Goal: Task Accomplishment & Management: Complete application form

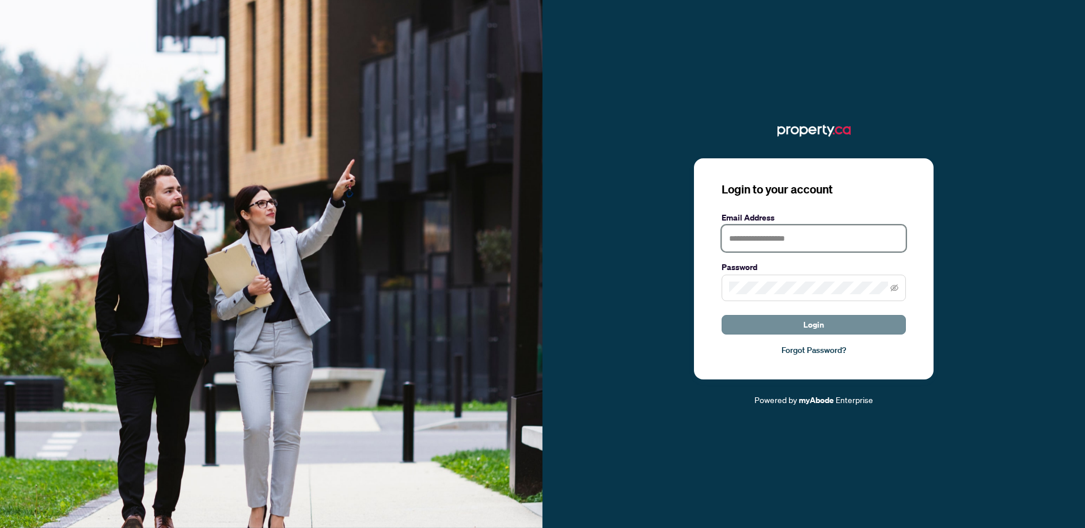
type input "**********"
click at [799, 318] on button "Login" at bounding box center [813, 325] width 184 height 20
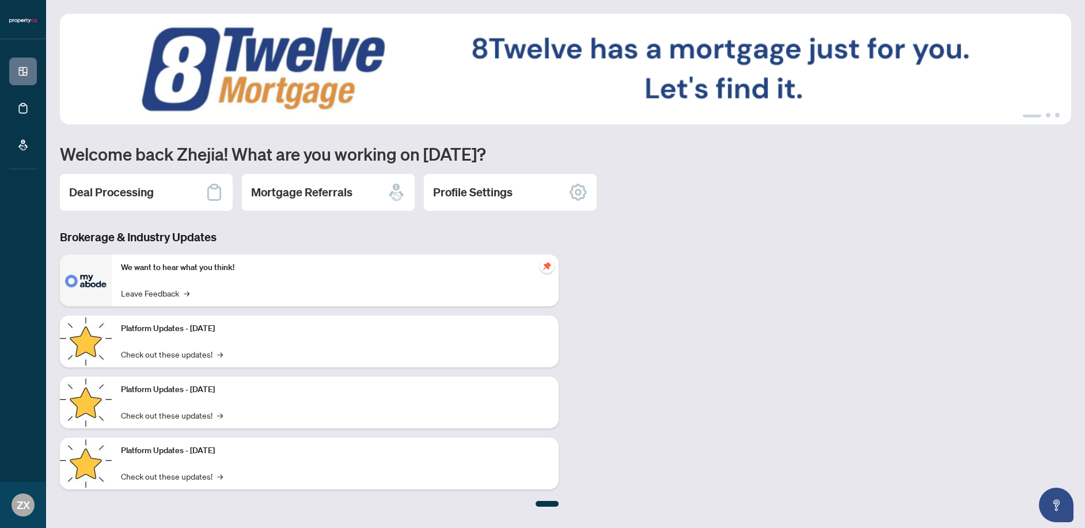
click at [145, 192] on h2 "Deal Processing" at bounding box center [111, 192] width 85 height 16
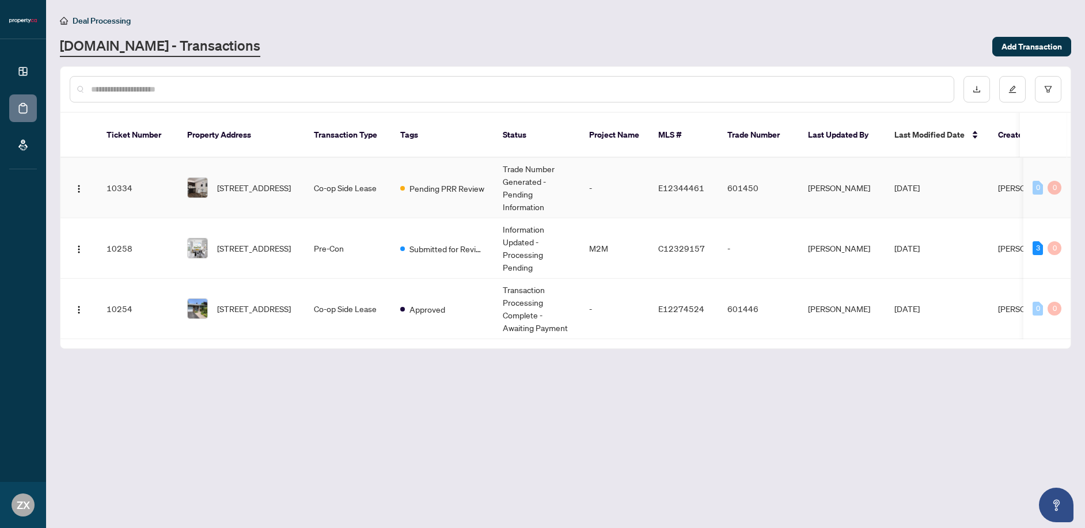
click at [408, 162] on td "Pending PRR Review" at bounding box center [442, 188] width 102 height 60
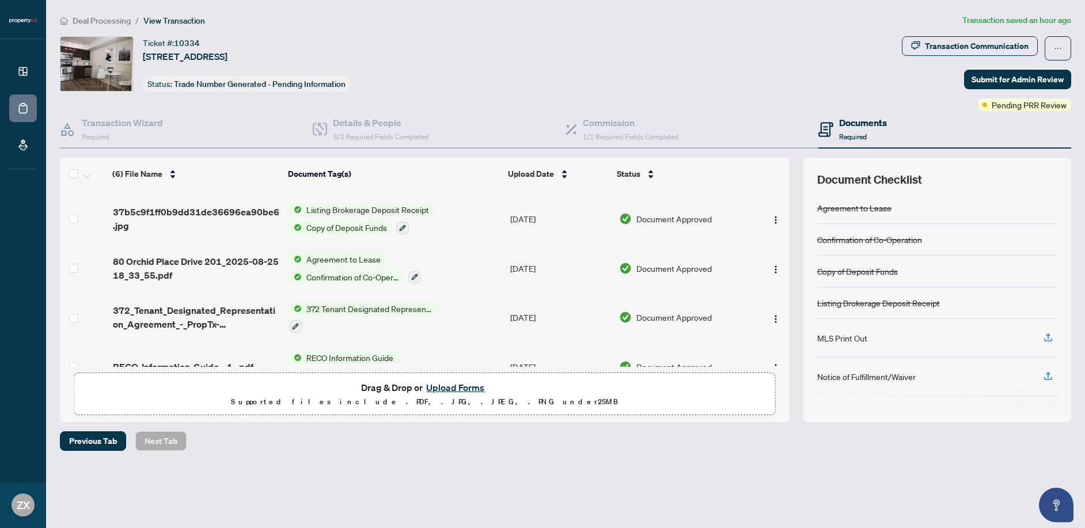
scroll to position [116, 0]
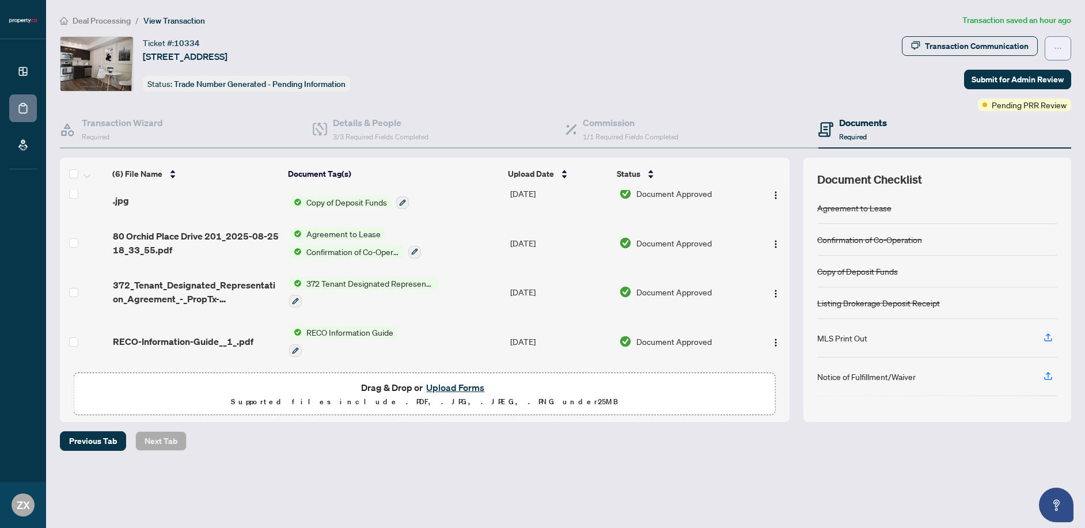
click at [1053, 52] on button "button" at bounding box center [1057, 48] width 26 height 24
click at [1055, 50] on icon "ellipsis" at bounding box center [1058, 48] width 8 height 8
click at [86, 439] on span "Previous Tab" at bounding box center [93, 441] width 48 height 18
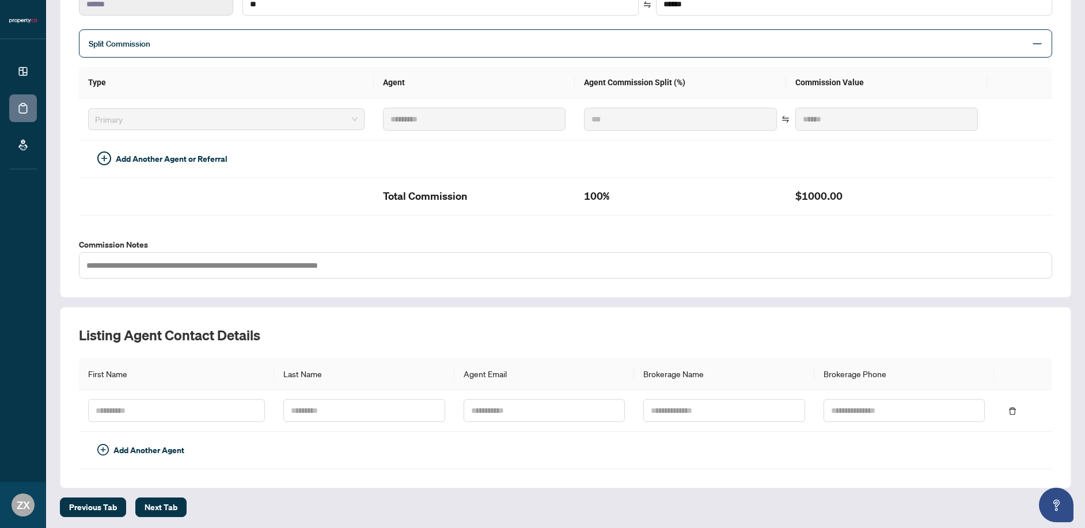
scroll to position [272, 0]
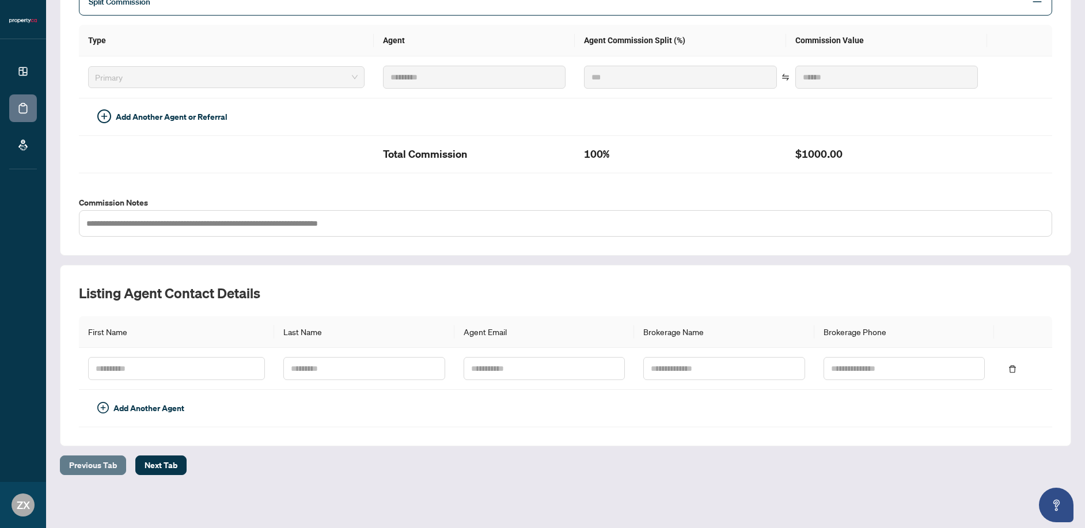
click at [98, 456] on span "Previous Tab" at bounding box center [93, 465] width 48 height 18
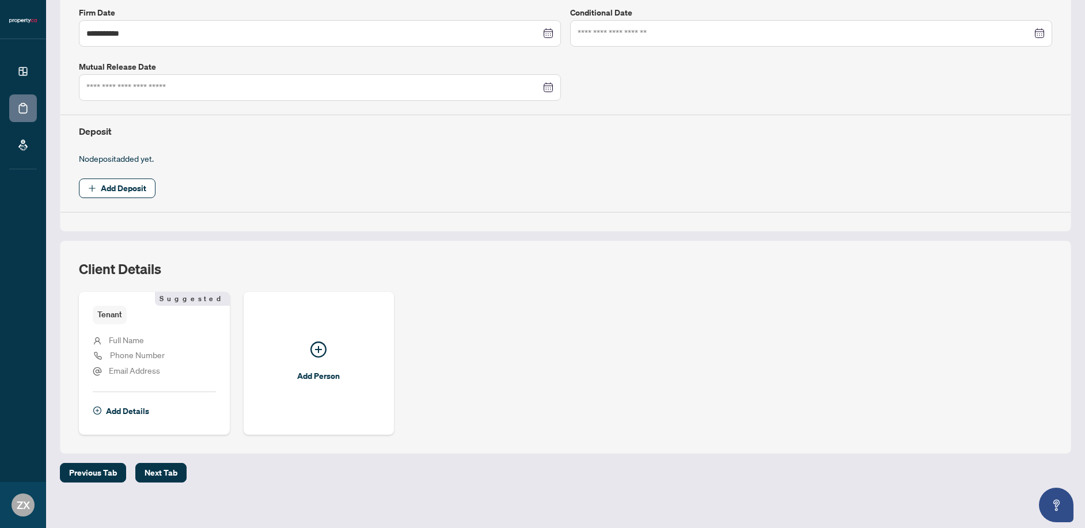
scroll to position [319, 0]
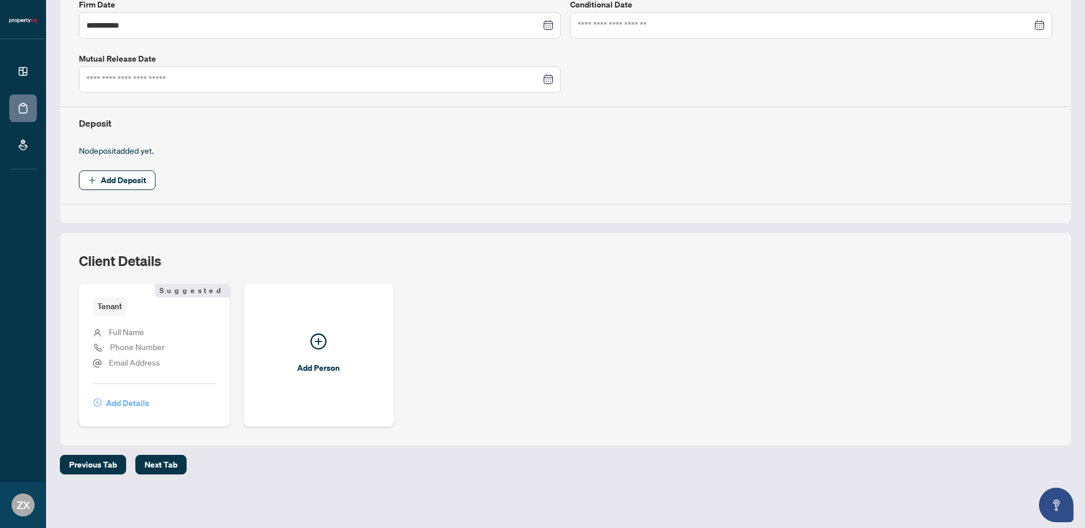
click at [133, 405] on span "Add Details" at bounding box center [127, 403] width 43 height 18
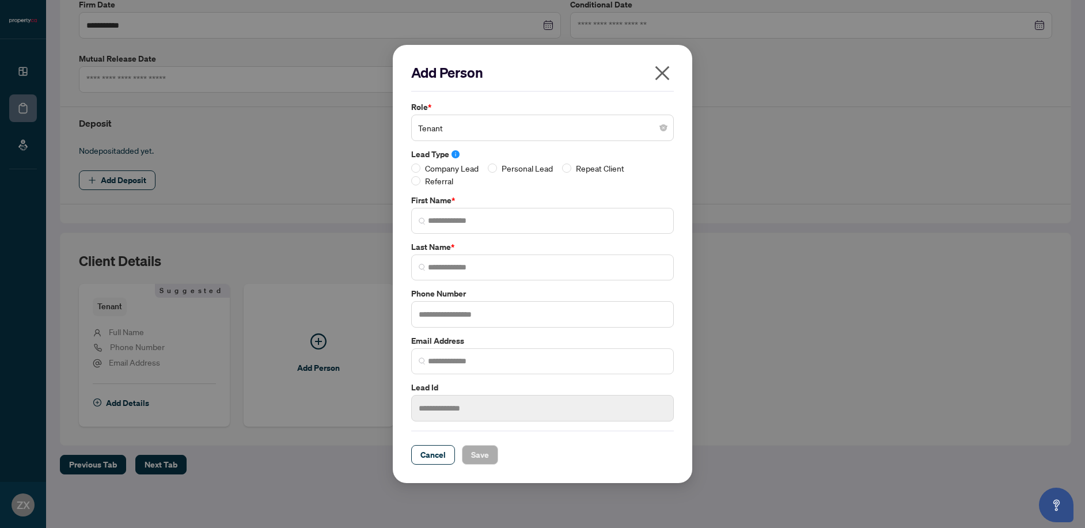
click at [491, 132] on span "Tenant" at bounding box center [542, 128] width 249 height 22
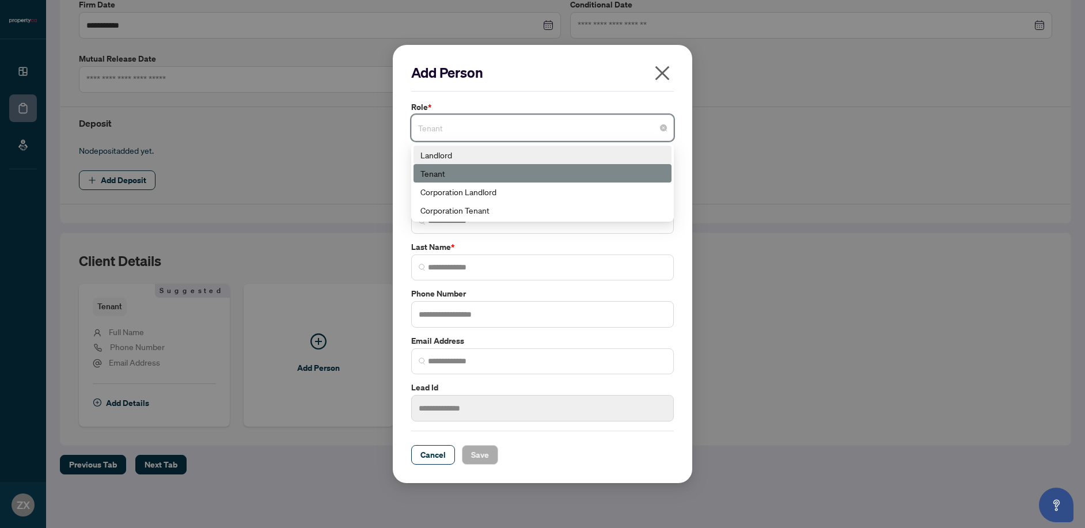
click at [499, 154] on div "Landlord" at bounding box center [542, 155] width 244 height 13
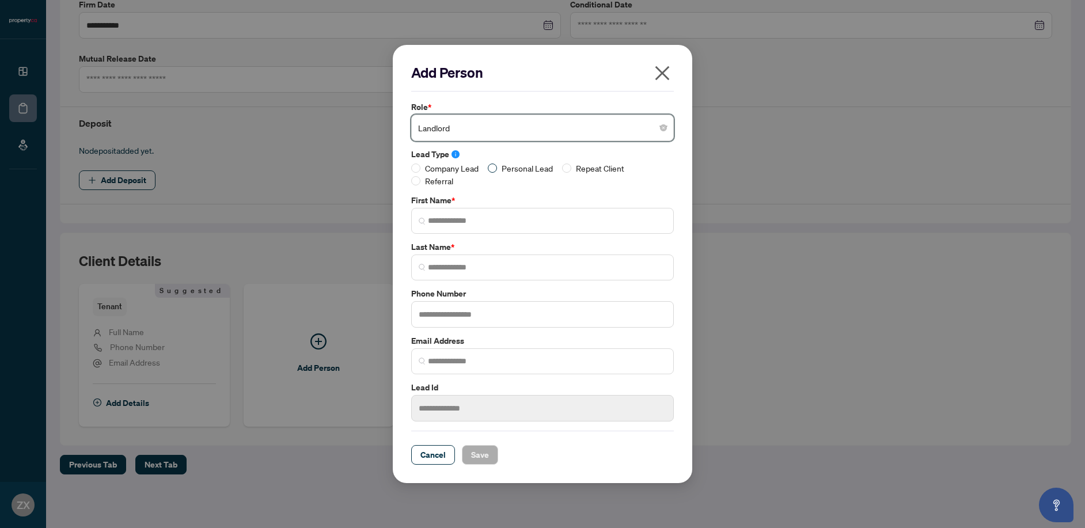
click at [514, 172] on span "Personal Lead" at bounding box center [527, 168] width 60 height 13
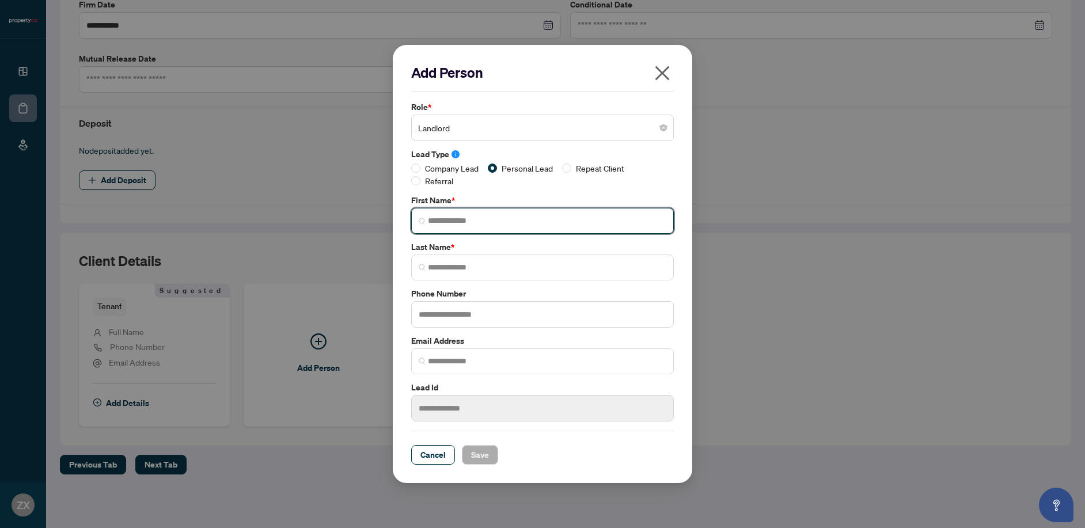
click at [455, 219] on input "search" at bounding box center [547, 221] width 238 height 12
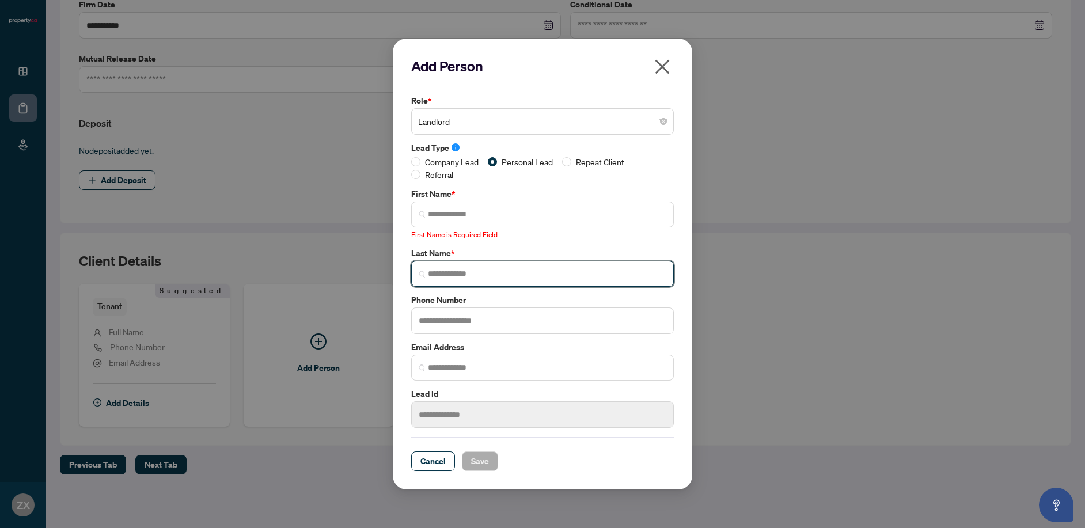
click at [468, 279] on input "search" at bounding box center [547, 274] width 238 height 12
paste input "****"
type input "****"
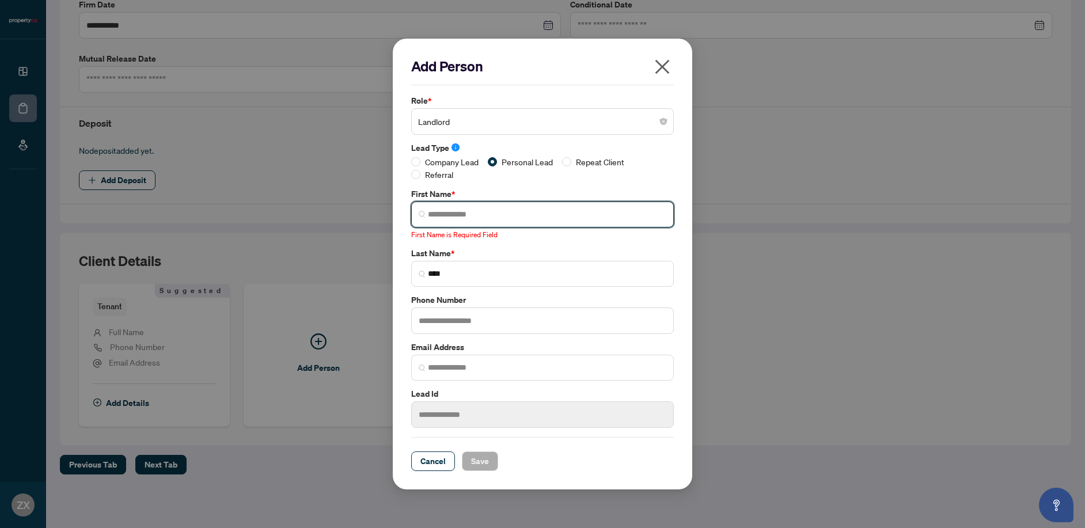
click at [508, 208] on input "search" at bounding box center [547, 214] width 238 height 12
paste input "********"
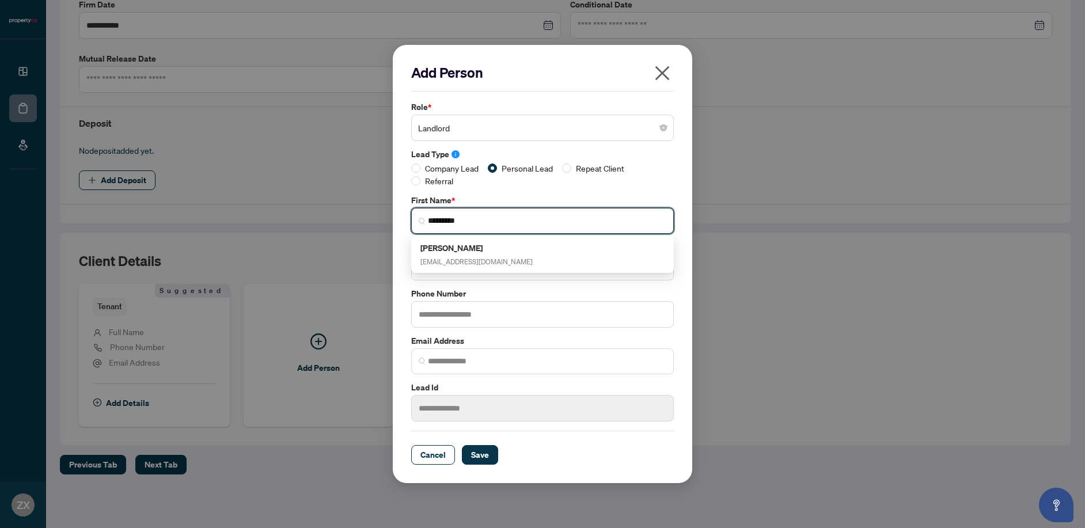
type input "********"
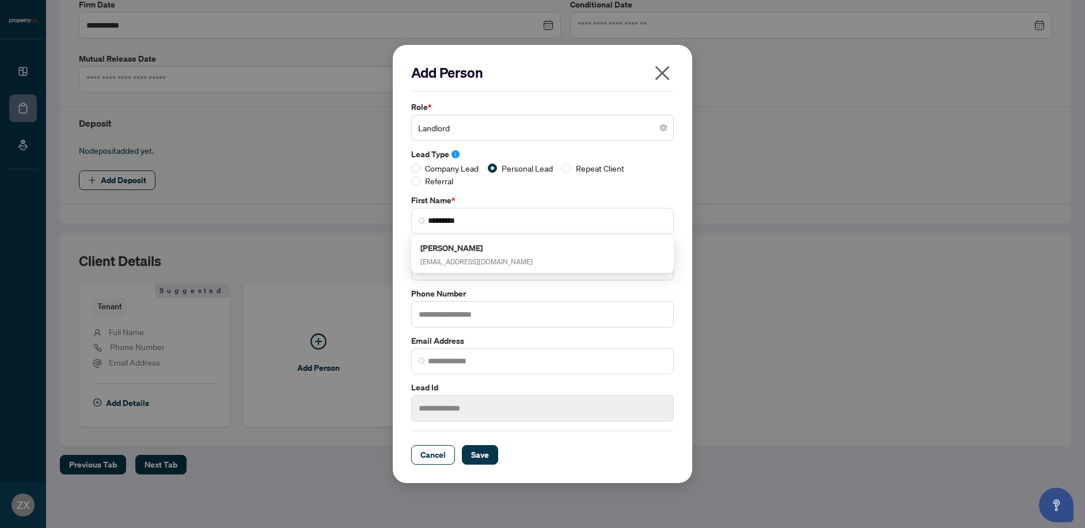
click at [528, 195] on label "First Name *" at bounding box center [542, 200] width 263 height 13
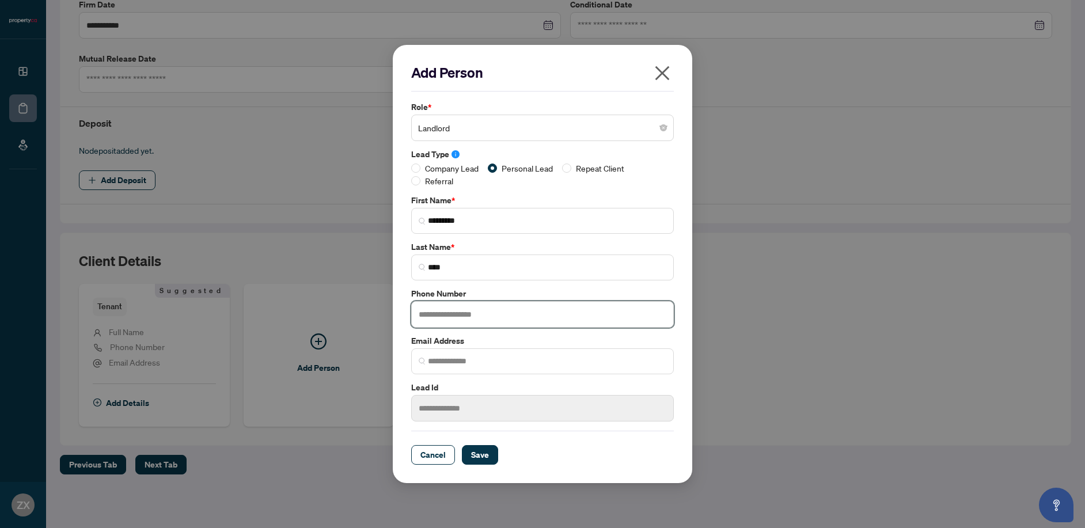
click at [470, 319] on input "text" at bounding box center [542, 314] width 263 height 26
click at [468, 352] on span at bounding box center [542, 361] width 263 height 26
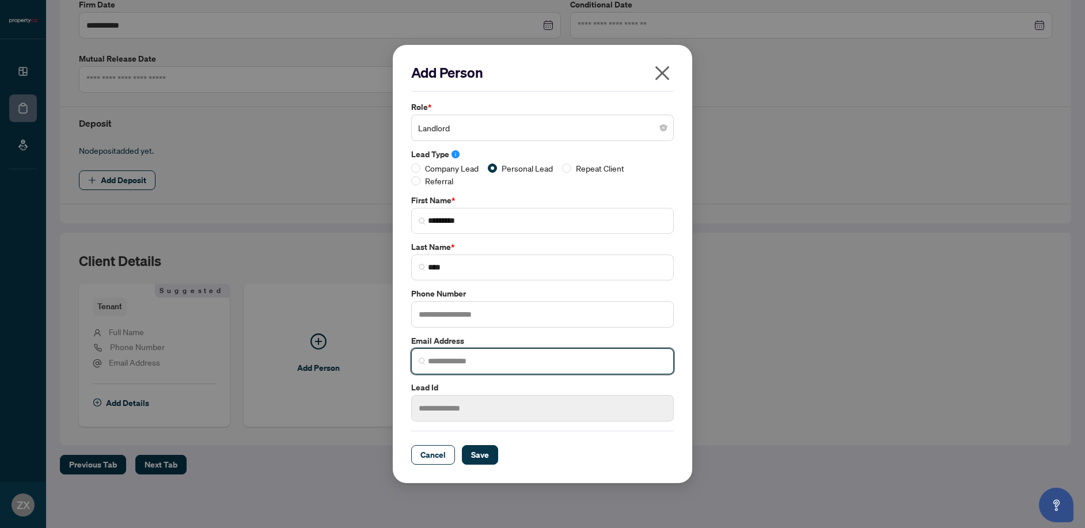
click at [473, 360] on input "search" at bounding box center [547, 361] width 238 height 12
paste input "**********"
type input "**********"
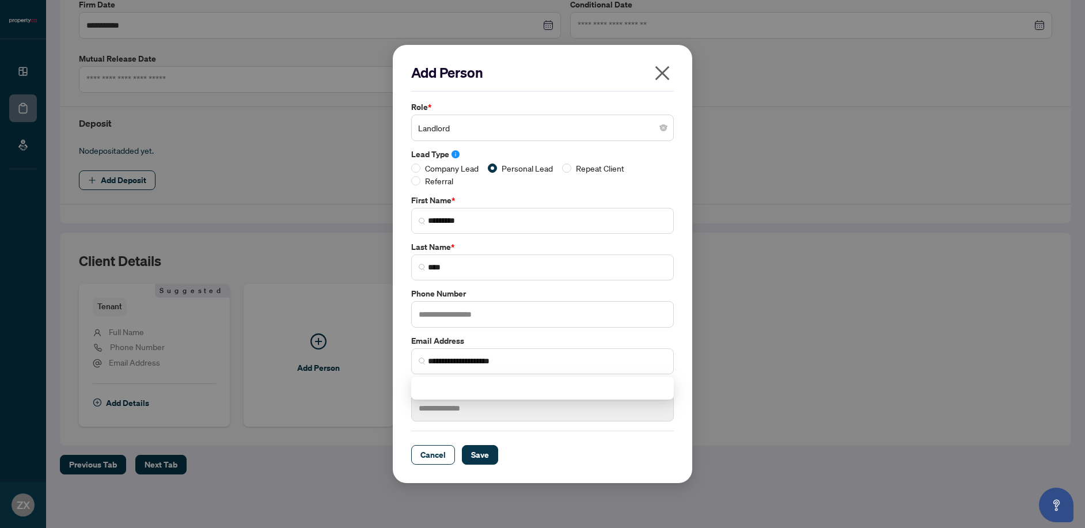
click at [673, 336] on label "Email Address" at bounding box center [542, 341] width 263 height 13
click at [482, 455] on span "Save" at bounding box center [480, 455] width 18 height 18
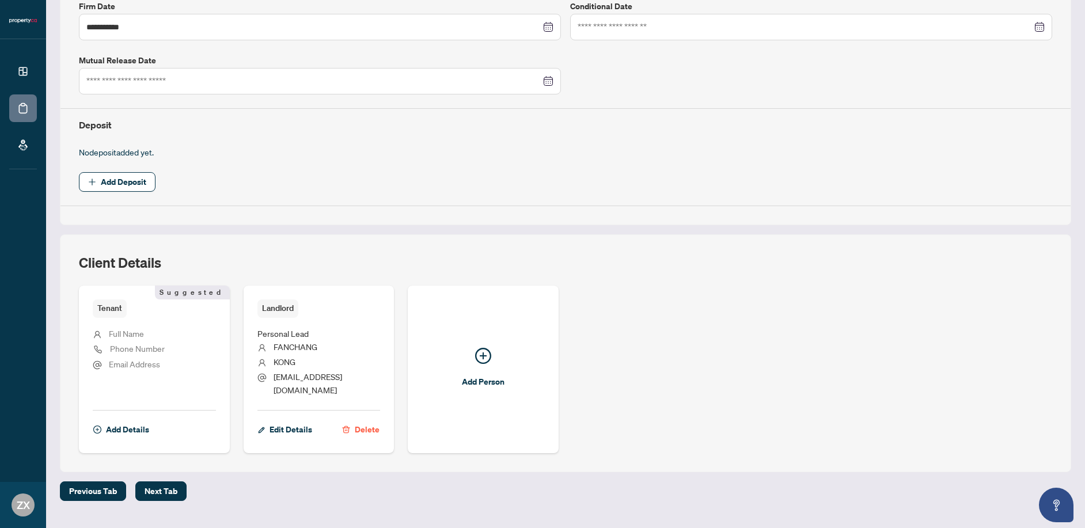
scroll to position [332, 0]
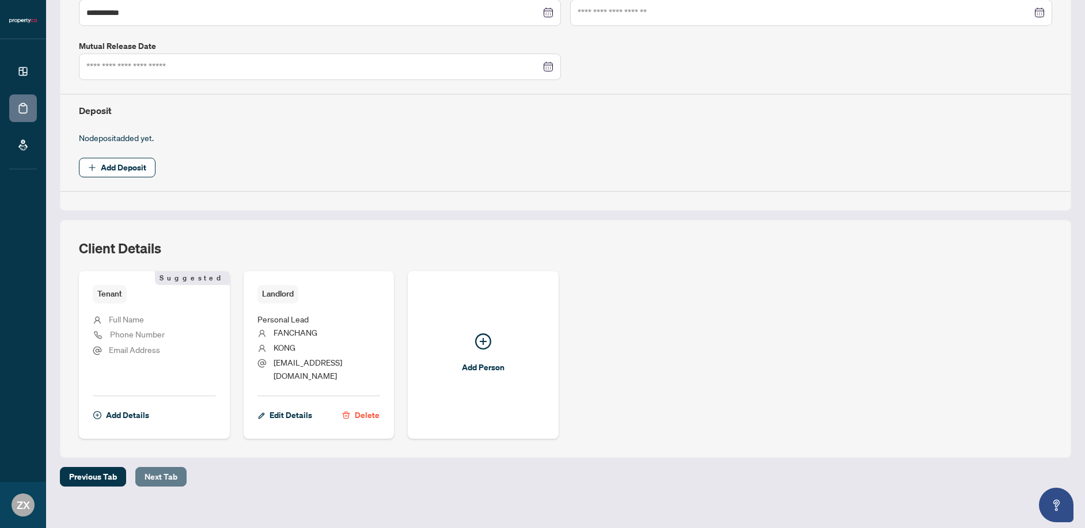
click at [174, 468] on span "Next Tab" at bounding box center [161, 477] width 33 height 18
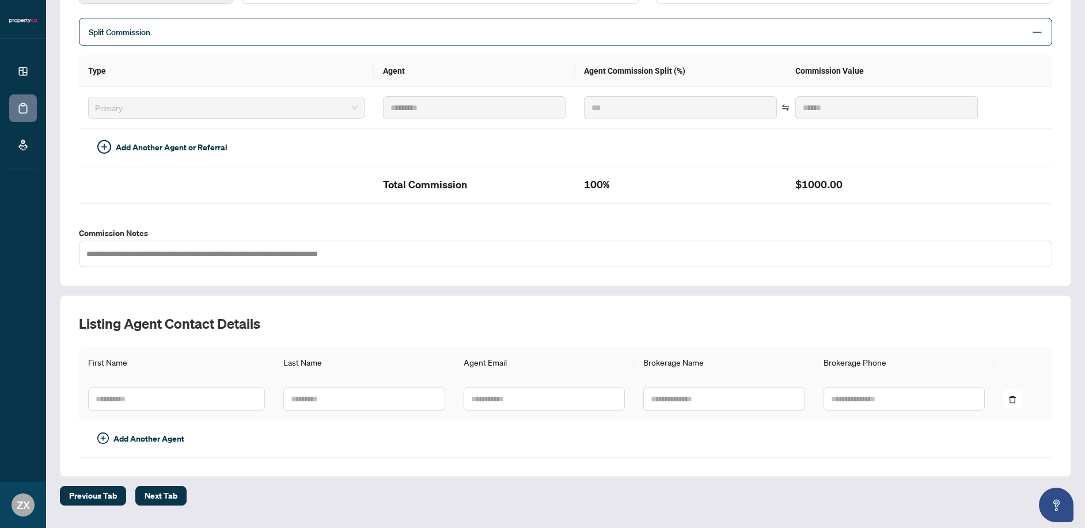
scroll to position [272, 0]
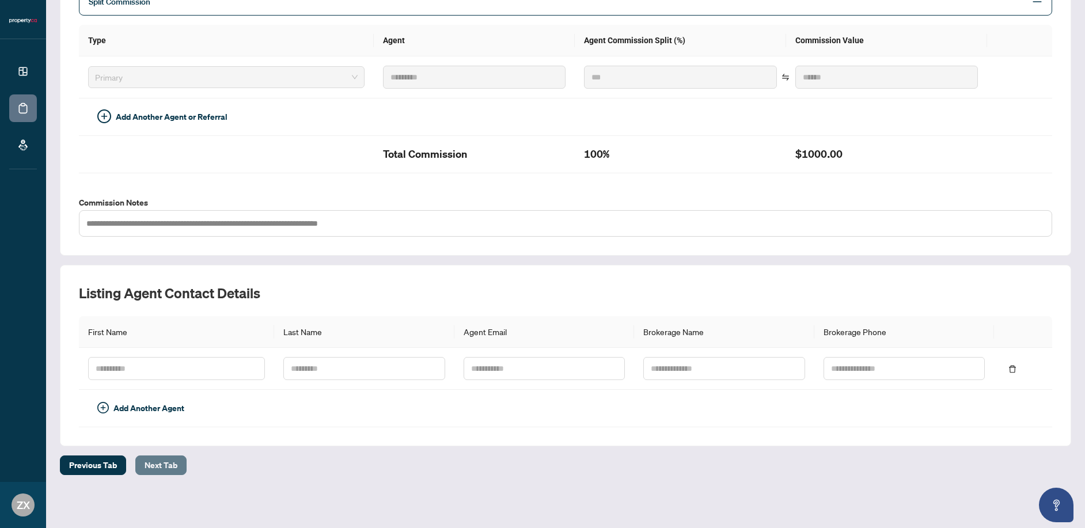
click at [181, 468] on button "Next Tab" at bounding box center [160, 465] width 51 height 20
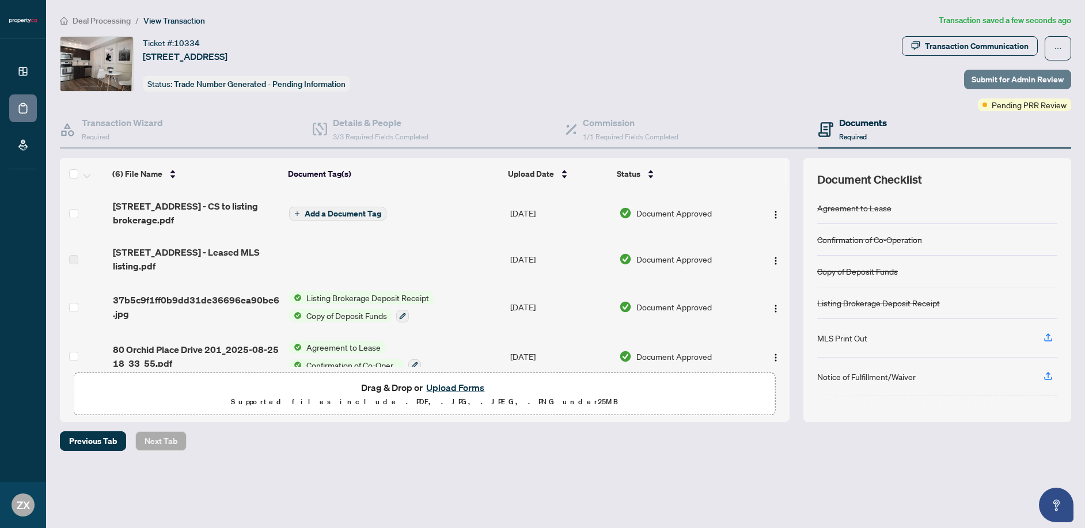
click at [1020, 80] on span "Submit for Admin Review" at bounding box center [1017, 79] width 92 height 18
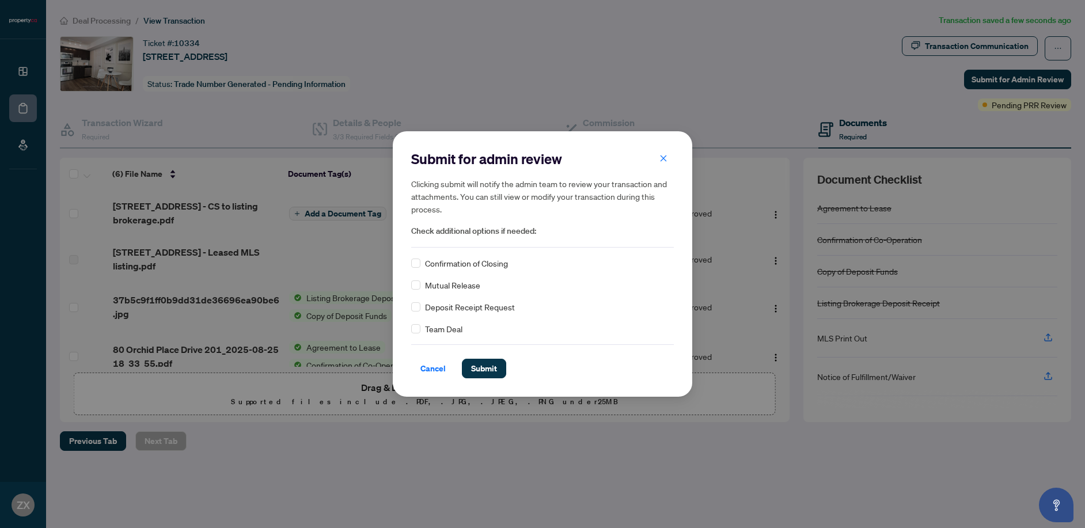
click at [474, 379] on div "Submit for admin review Clicking submit will notify the admin team to review yo…" at bounding box center [542, 263] width 299 height 265
click at [486, 372] on span "Submit" at bounding box center [484, 368] width 26 height 18
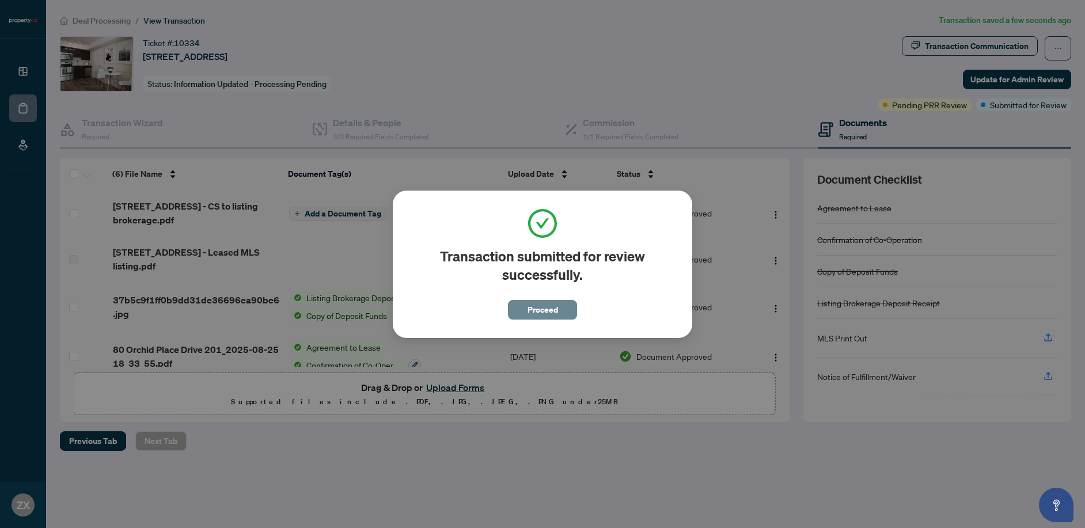
click at [529, 311] on span "Proceed" at bounding box center [542, 310] width 31 height 18
